Goal: Task Accomplishment & Management: Manage account settings

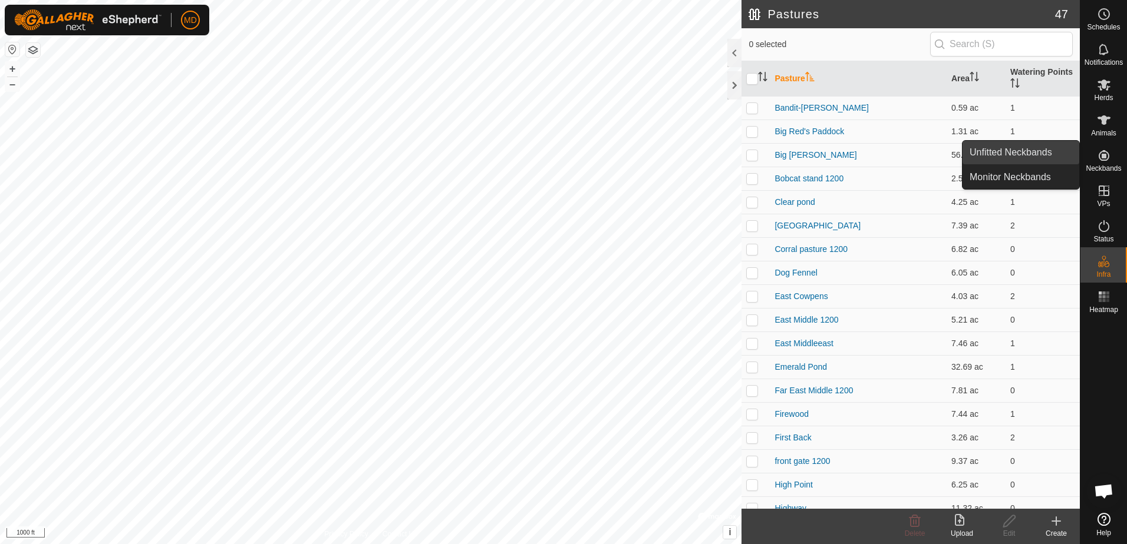
click at [1012, 147] on link "Unfitted Neckbands" at bounding box center [1020, 153] width 117 height 24
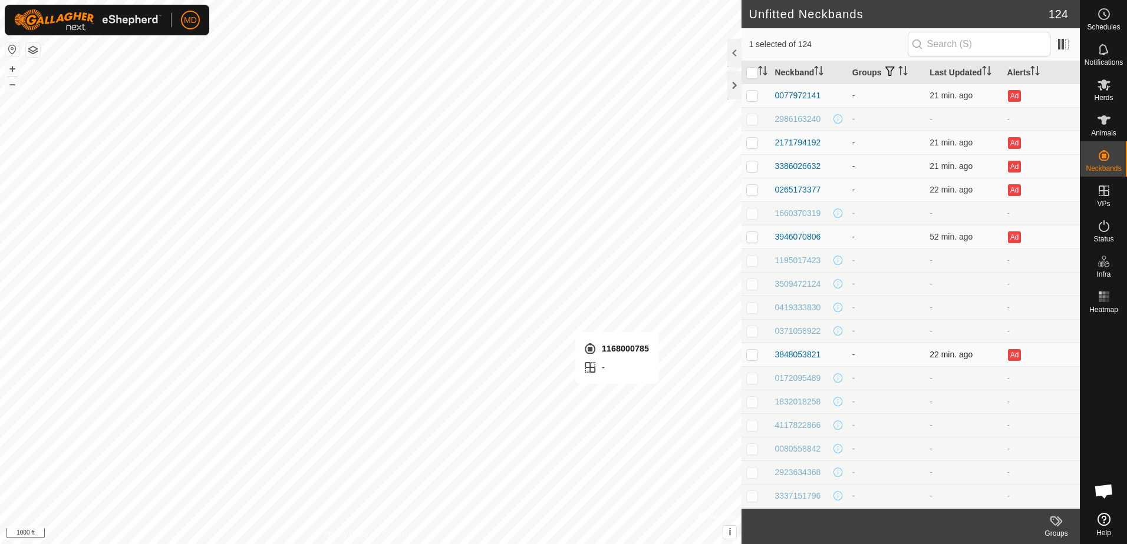
checkbox input "false"
click at [478, 544] on html "MD Schedules Notifications Herds Animals Neckbands VPs Status Infra Heatmap Hel…" at bounding box center [563, 272] width 1127 height 544
click at [894, 470] on div "Unfitted Neckbands 124 0 selected of 124 Neckband Groups Last Updated Alerts 00…" at bounding box center [539, 272] width 1079 height 544
click at [503, 544] on html "MD Schedules Notifications Herds Animals Neckbands VPs Status Infra Heatmap Hel…" at bounding box center [563, 272] width 1127 height 544
click at [473, 544] on html "MD Schedules Notifications Herds Animals Neckbands VPs Status Infra Heatmap Hel…" at bounding box center [563, 272] width 1127 height 544
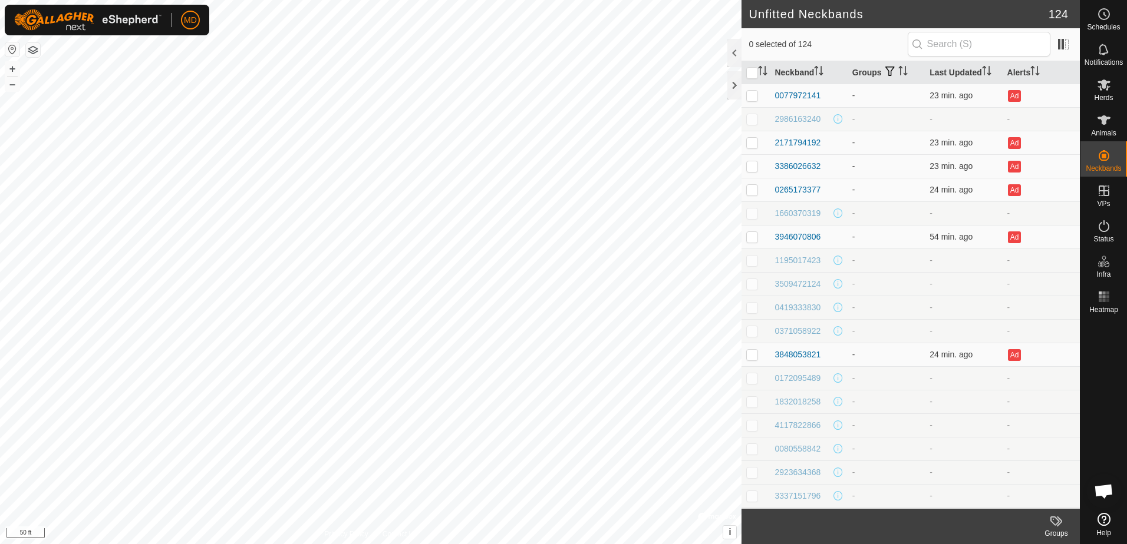
click at [501, 544] on html "MD Schedules Notifications Herds Animals Neckbands VPs Status Infra Heatmap Hel…" at bounding box center [563, 272] width 1127 height 544
click at [675, 544] on html "MD Schedules Notifications Herds Animals Neckbands VPs Status Infra Heatmap Hel…" at bounding box center [563, 272] width 1127 height 544
click at [486, 544] on html "MD Schedules Notifications Herds Animals Neckbands VPs Status Infra Heatmap Hel…" at bounding box center [563, 272] width 1127 height 544
click at [622, 544] on html "MD Schedules Notifications Herds Animals Neckbands VPs Status Infra Heatmap Hel…" at bounding box center [563, 272] width 1127 height 544
click at [714, 544] on html "MD Schedules Notifications Herds Animals Neckbands VPs Status Infra Heatmap Hel…" at bounding box center [563, 272] width 1127 height 544
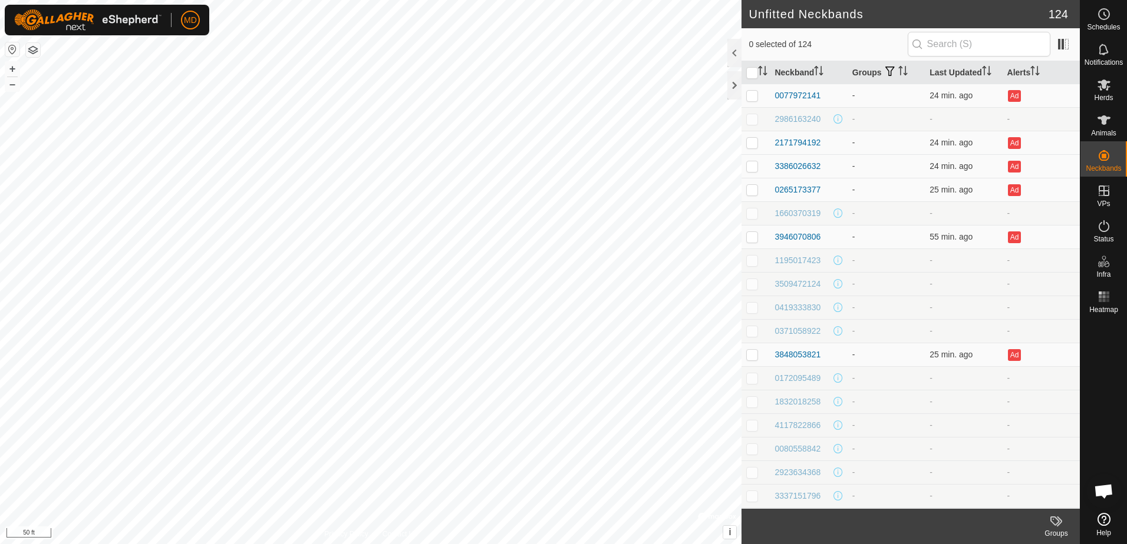
click at [619, 544] on html "MD Schedules Notifications Herds Animals Neckbands VPs Status Infra Heatmap Hel…" at bounding box center [563, 272] width 1127 height 544
click at [570, 544] on html "MD Schedules Notifications Herds Animals Neckbands VPs Status Infra Heatmap Hel…" at bounding box center [563, 272] width 1127 height 544
drag, startPoint x: 907, startPoint y: 425, endPoint x: 896, endPoint y: 428, distance: 11.4
click at [896, 428] on td "-" at bounding box center [885, 426] width 77 height 24
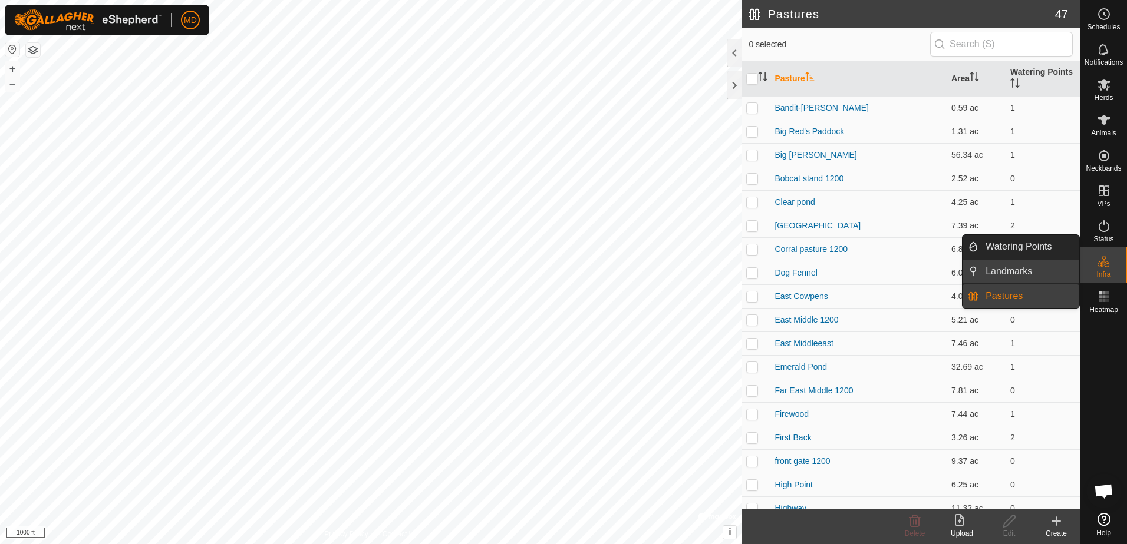
click at [999, 267] on link "Landmarks" at bounding box center [1028, 272] width 101 height 24
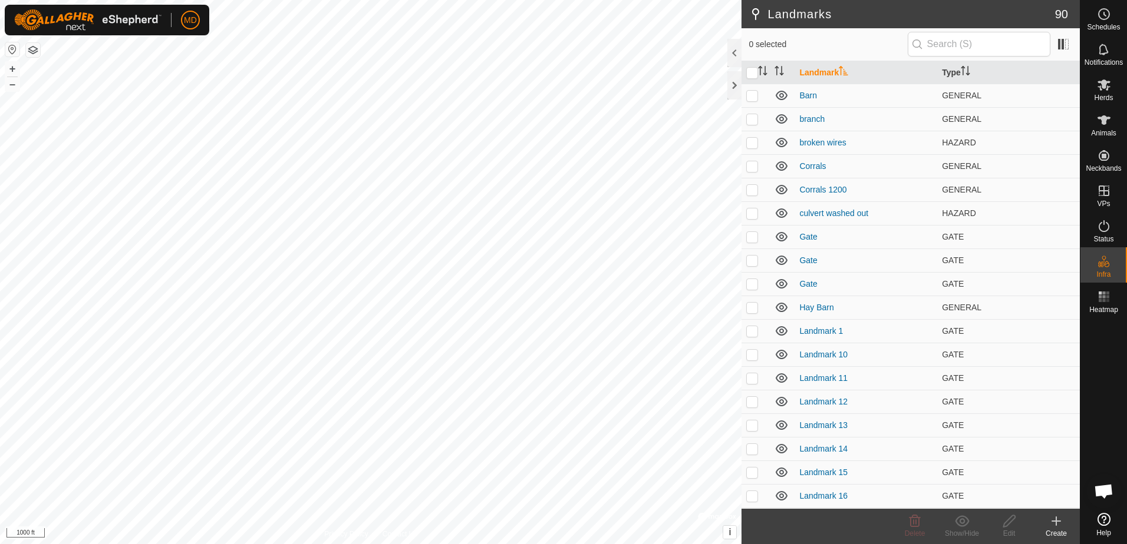
click at [1055, 521] on icon at bounding box center [1056, 521] width 8 height 0
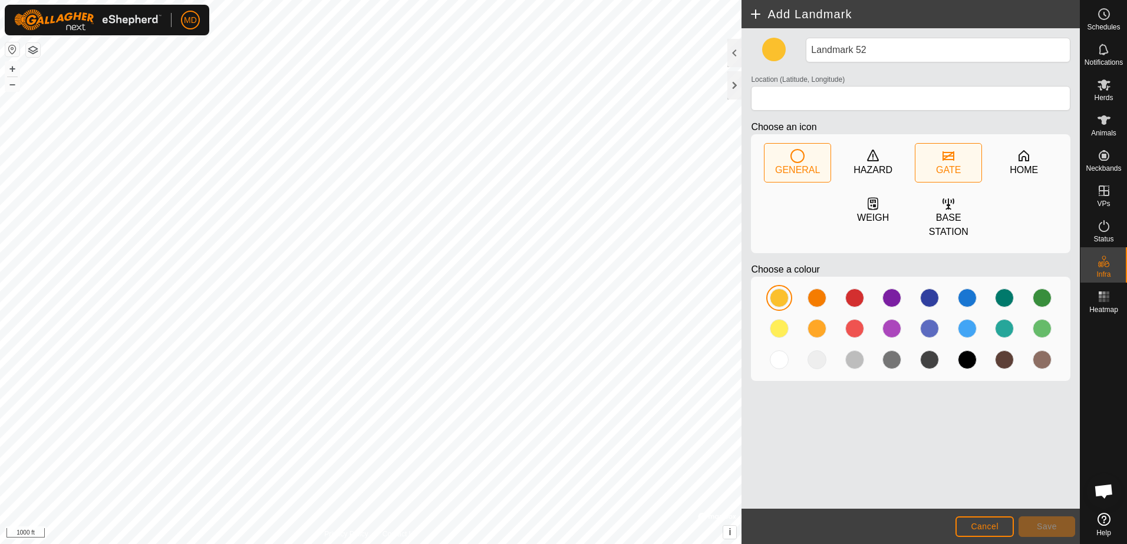
click at [942, 157] on icon at bounding box center [948, 156] width 14 height 14
click at [812, 319] on div at bounding box center [816, 328] width 19 height 19
type input "31.657990, -95.489905"
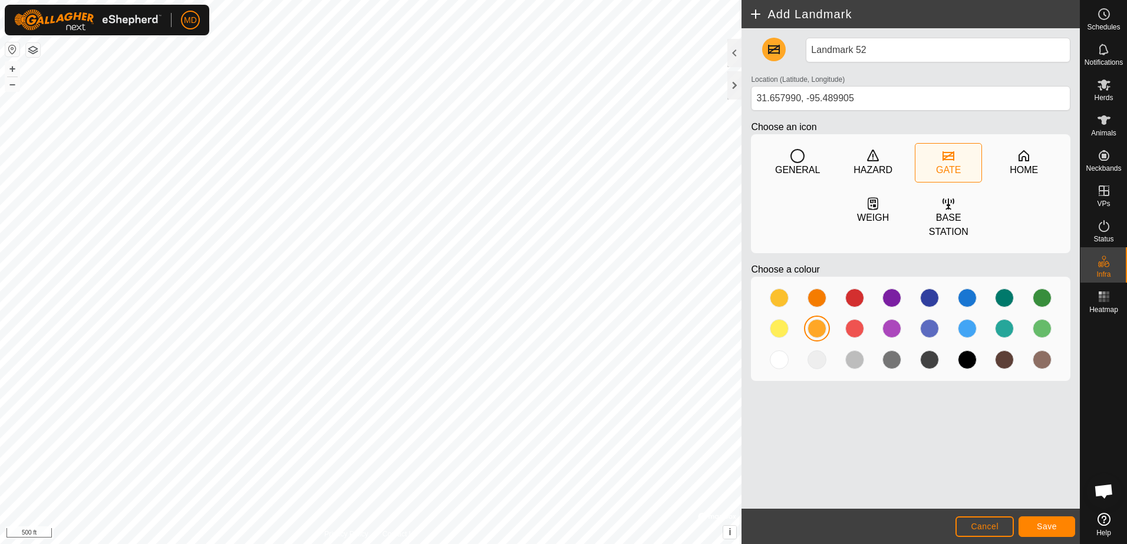
click at [712, 544] on html "MD Schedules Notifications Herds Animals Neckbands VPs Status Infra Heatmap Hel…" at bounding box center [563, 272] width 1127 height 544
click at [1045, 523] on span "Save" at bounding box center [1046, 526] width 20 height 9
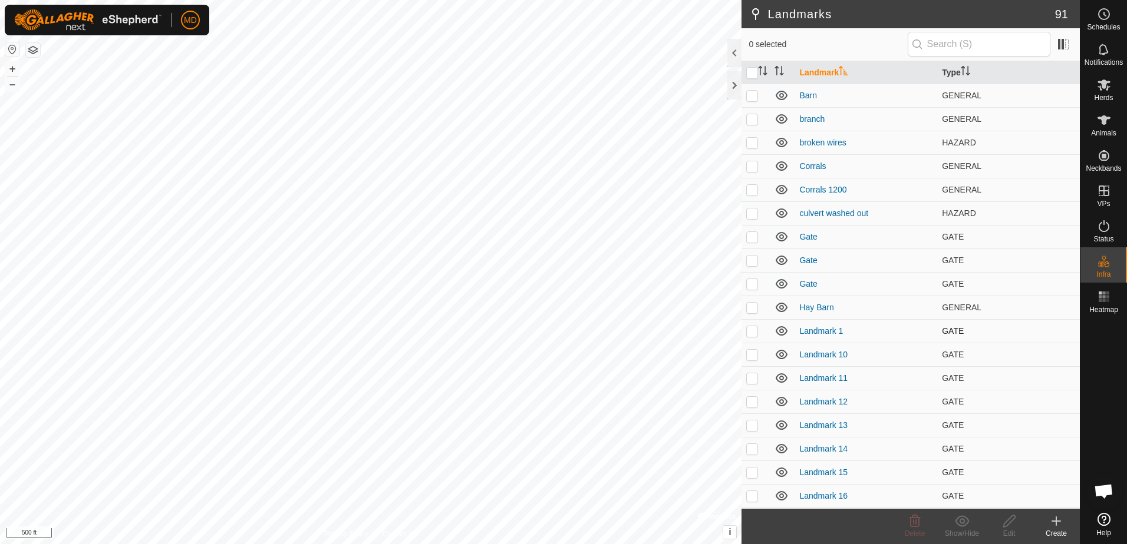
scroll to position [59, 0]
checkbox input "true"
click at [1006, 520] on icon at bounding box center [1009, 521] width 15 height 14
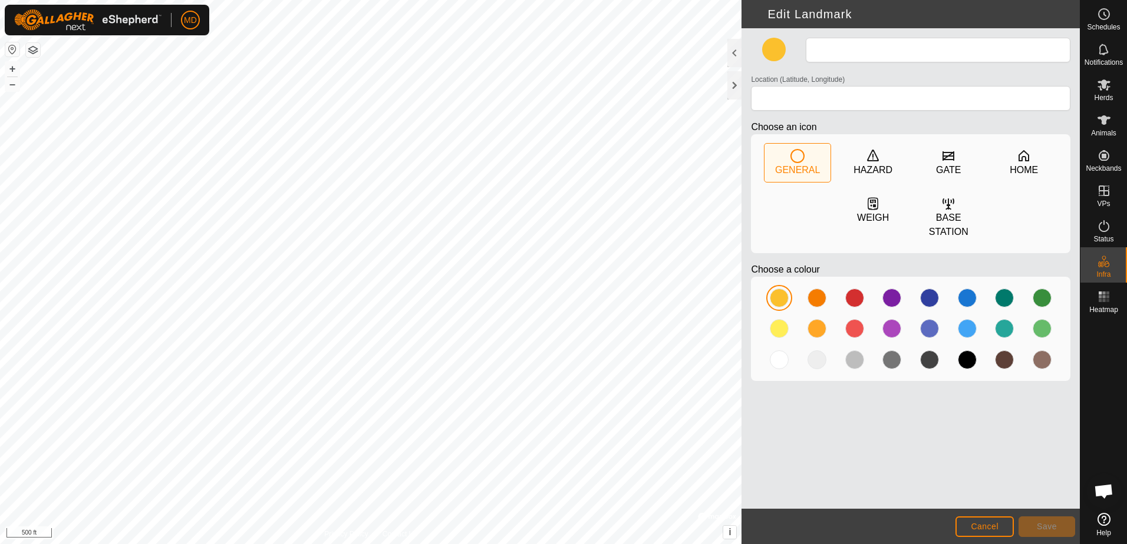
type input "Landmark 51"
type input "31.658584, -95.492553"
click at [1040, 522] on span "Save" at bounding box center [1046, 526] width 20 height 9
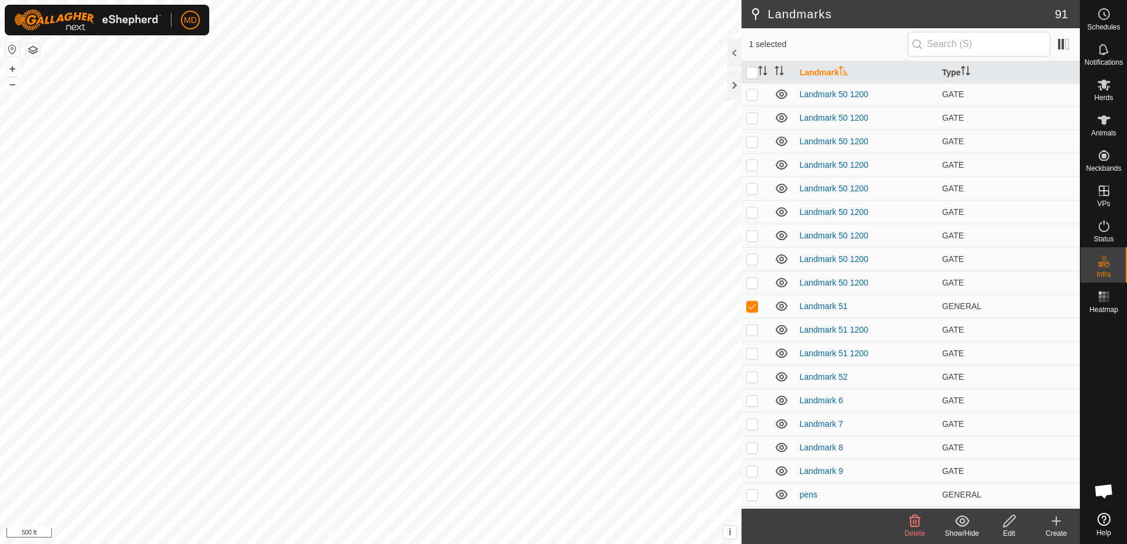
scroll to position [1709, 0]
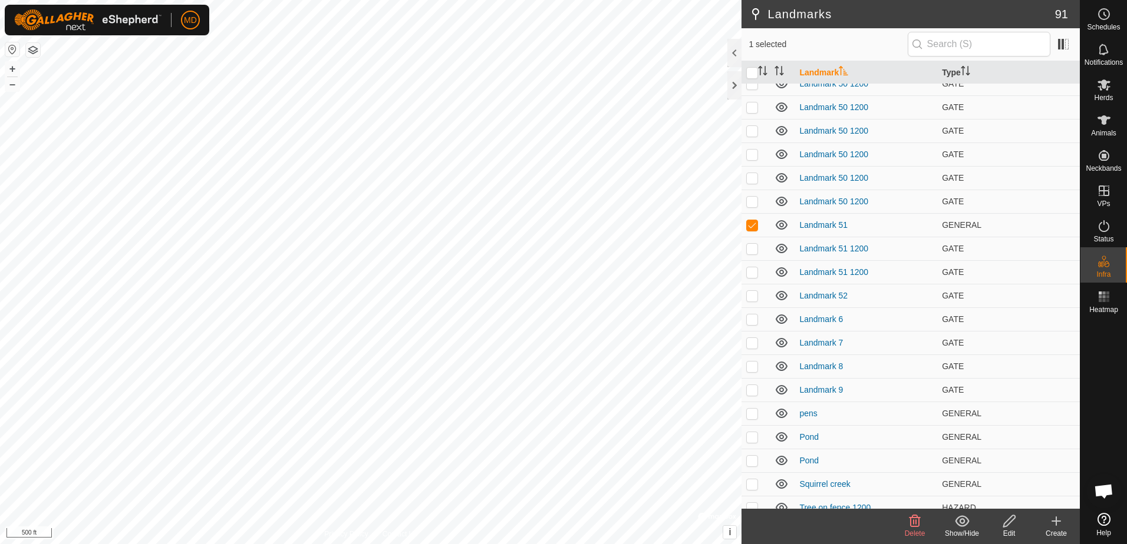
click at [916, 524] on icon at bounding box center [914, 522] width 11 height 12
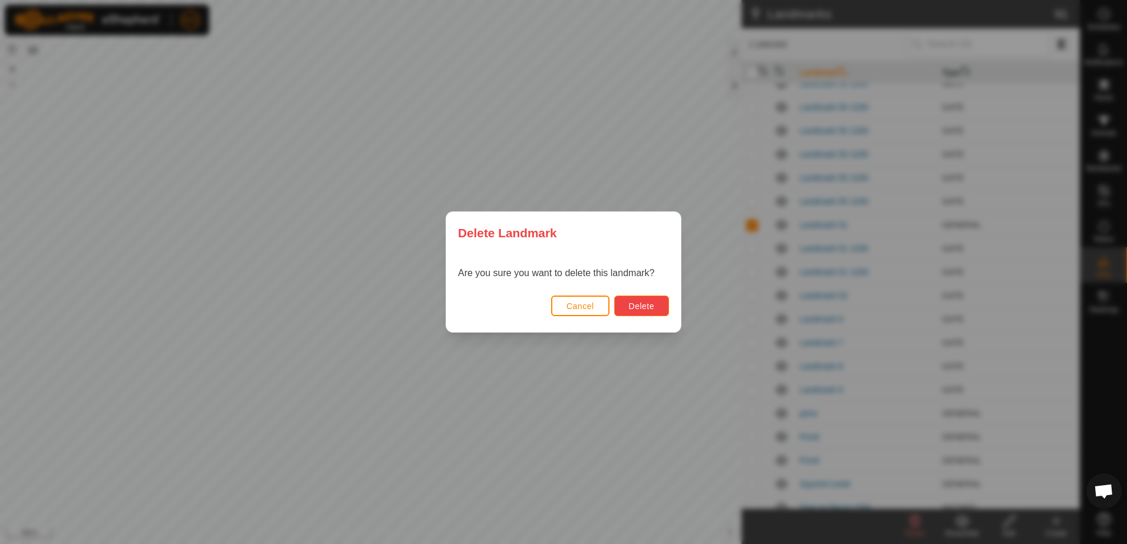
click at [642, 302] on span "Delete" at bounding box center [641, 306] width 25 height 9
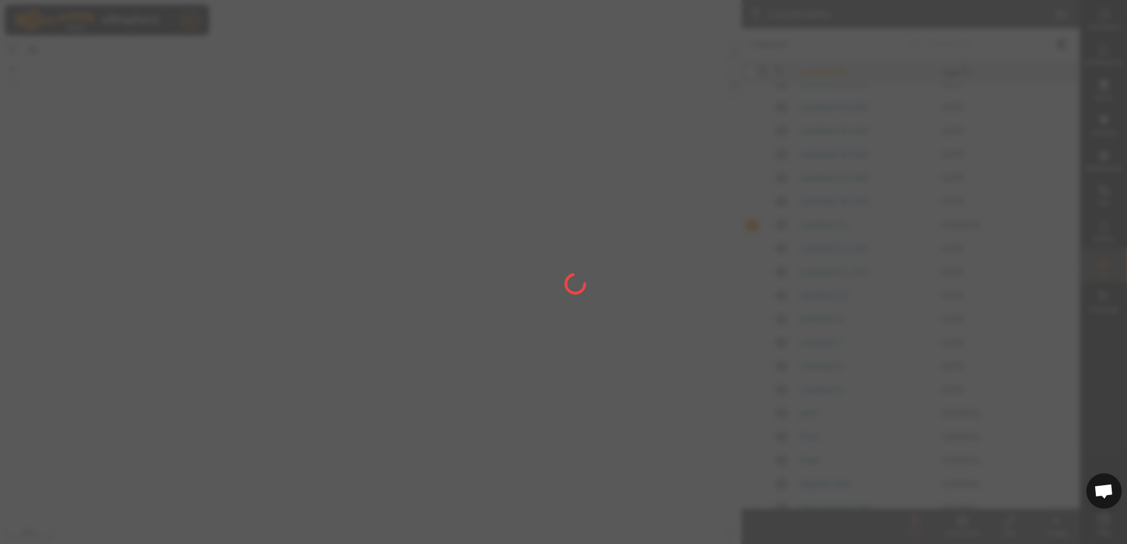
checkbox input "false"
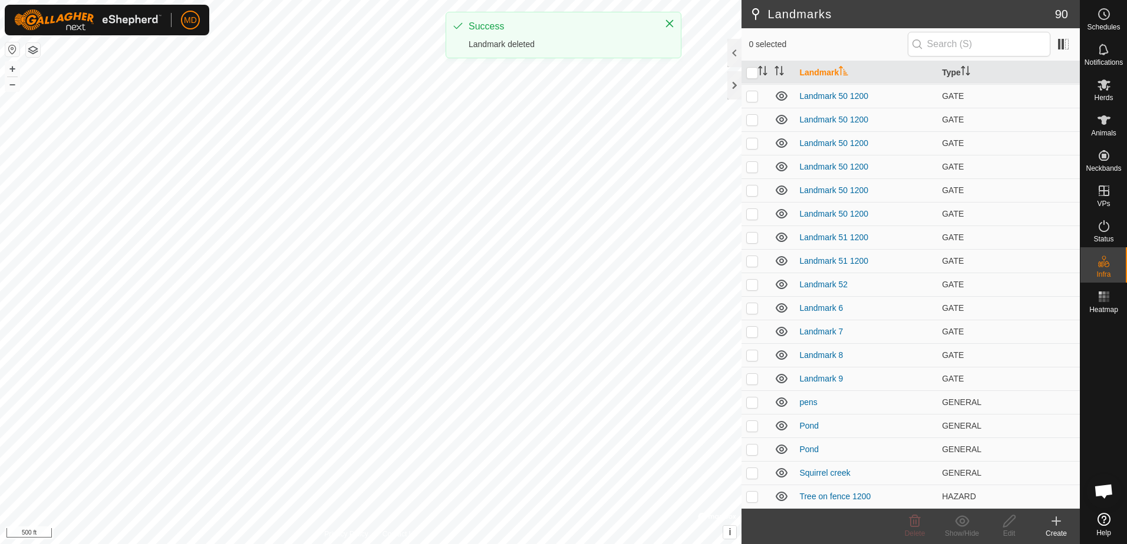
scroll to position [1696, 0]
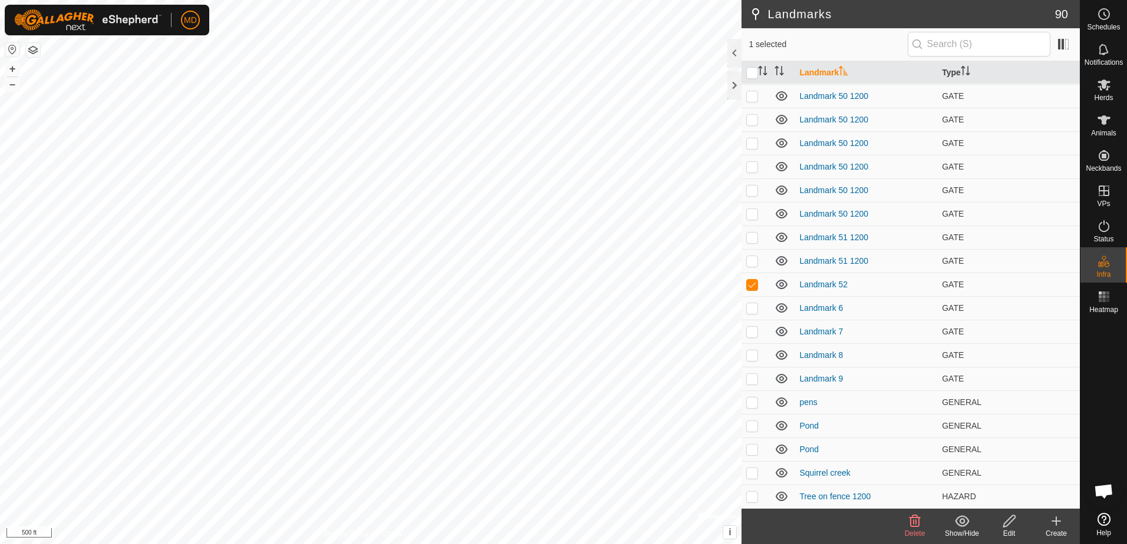
click at [911, 525] on icon at bounding box center [914, 521] width 14 height 14
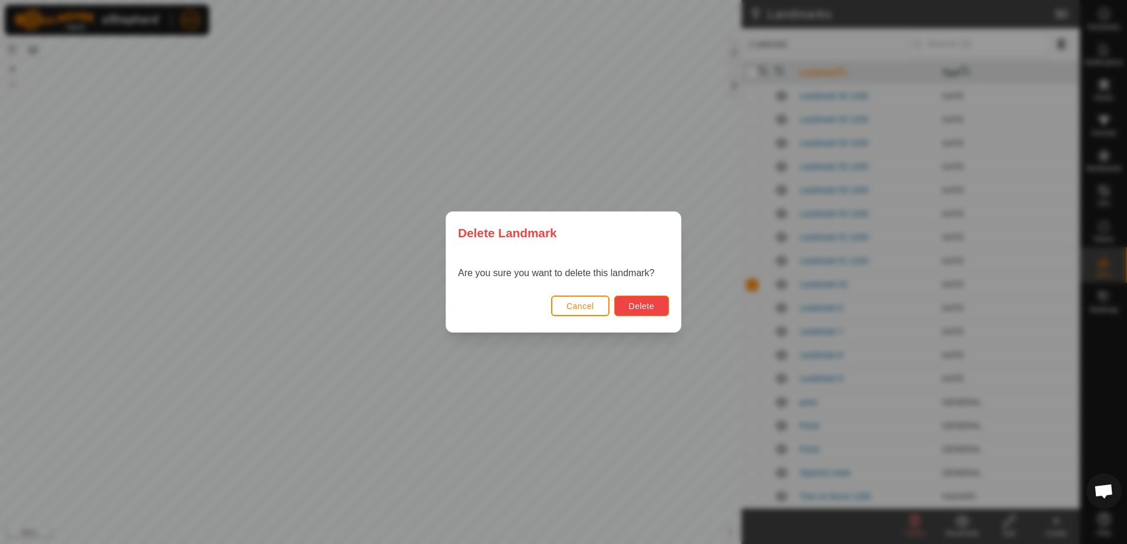
click at [639, 306] on span "Delete" at bounding box center [641, 306] width 25 height 9
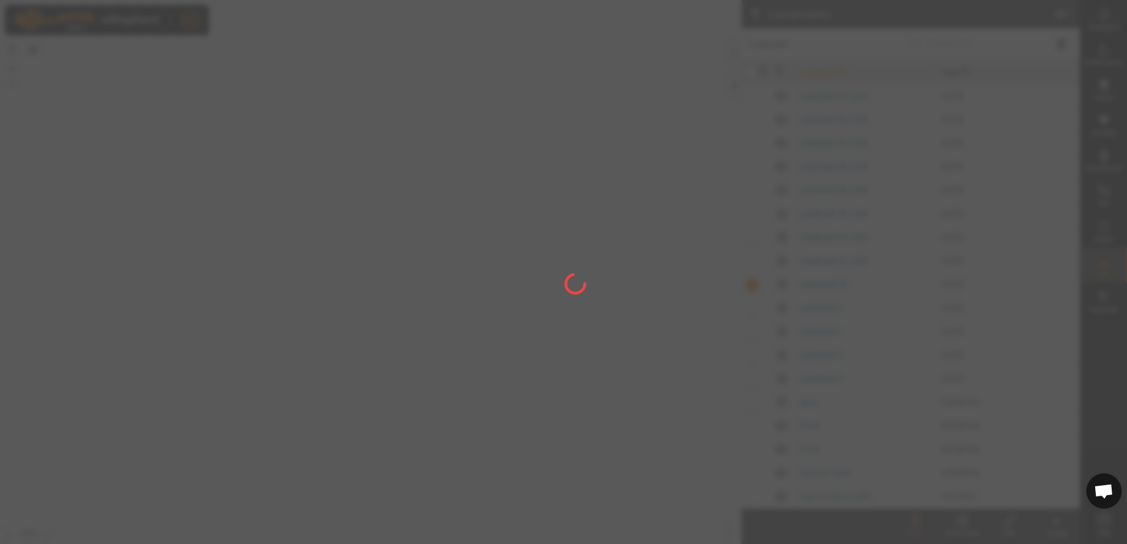
checkbox input "false"
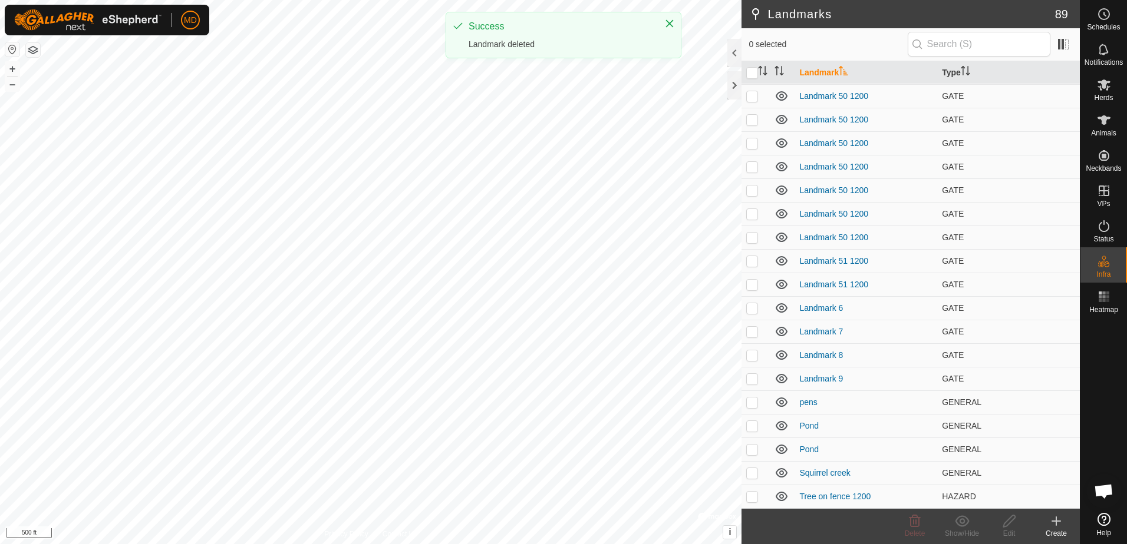
scroll to position [1673, 0]
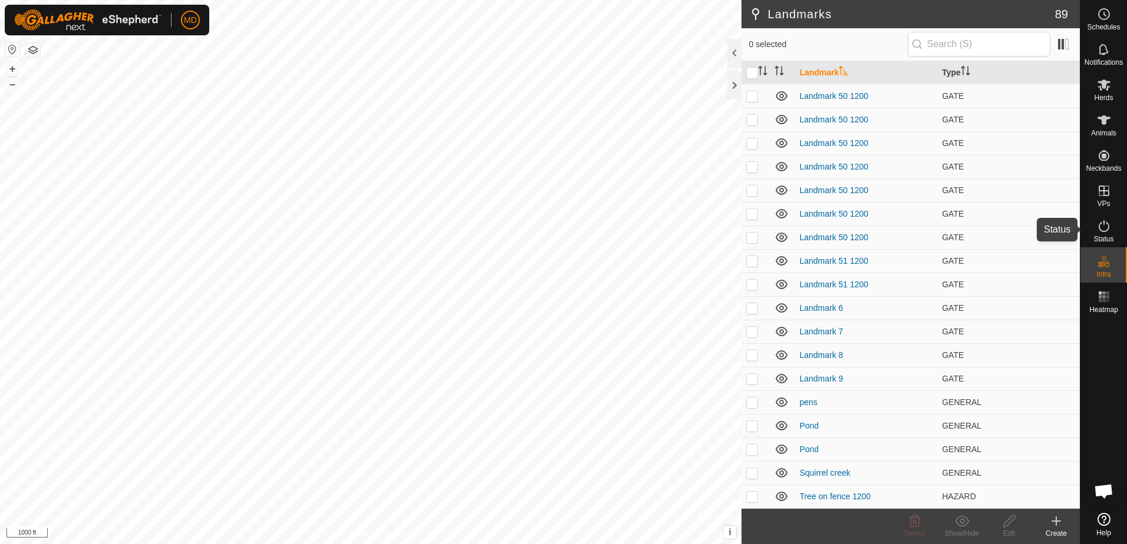
click at [1099, 223] on icon at bounding box center [1103, 226] width 14 height 14
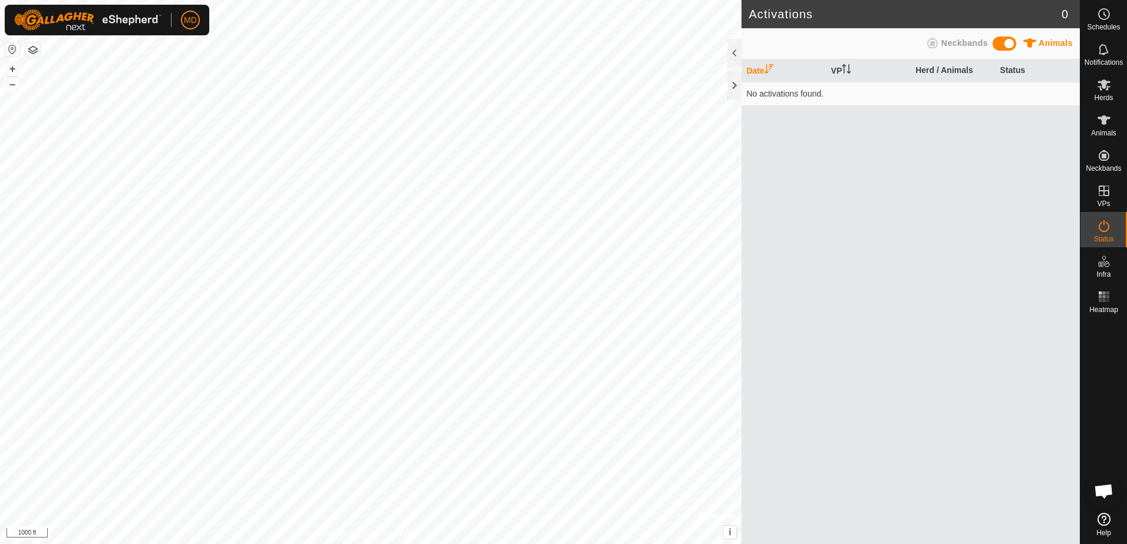
click at [957, 44] on span "Neckbands" at bounding box center [964, 42] width 47 height 9
click at [1099, 53] on icon at bounding box center [1102, 49] width 9 height 11
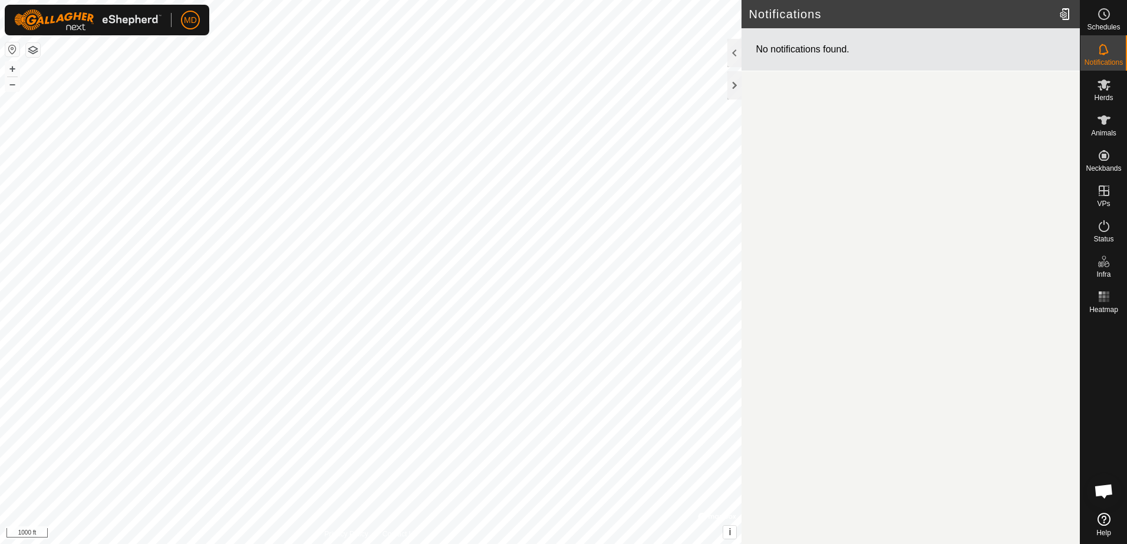
click at [902, 317] on article "Notifications No notifications found." at bounding box center [910, 272] width 338 height 544
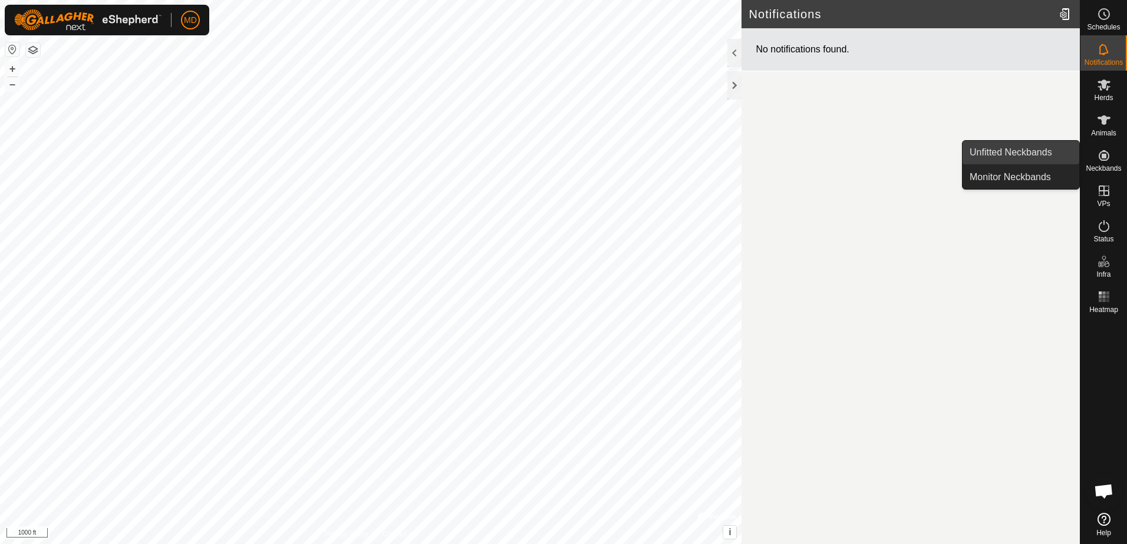
click at [1030, 149] on link "Unfitted Neckbands" at bounding box center [1020, 153] width 117 height 24
